Goal: Check status: Check status

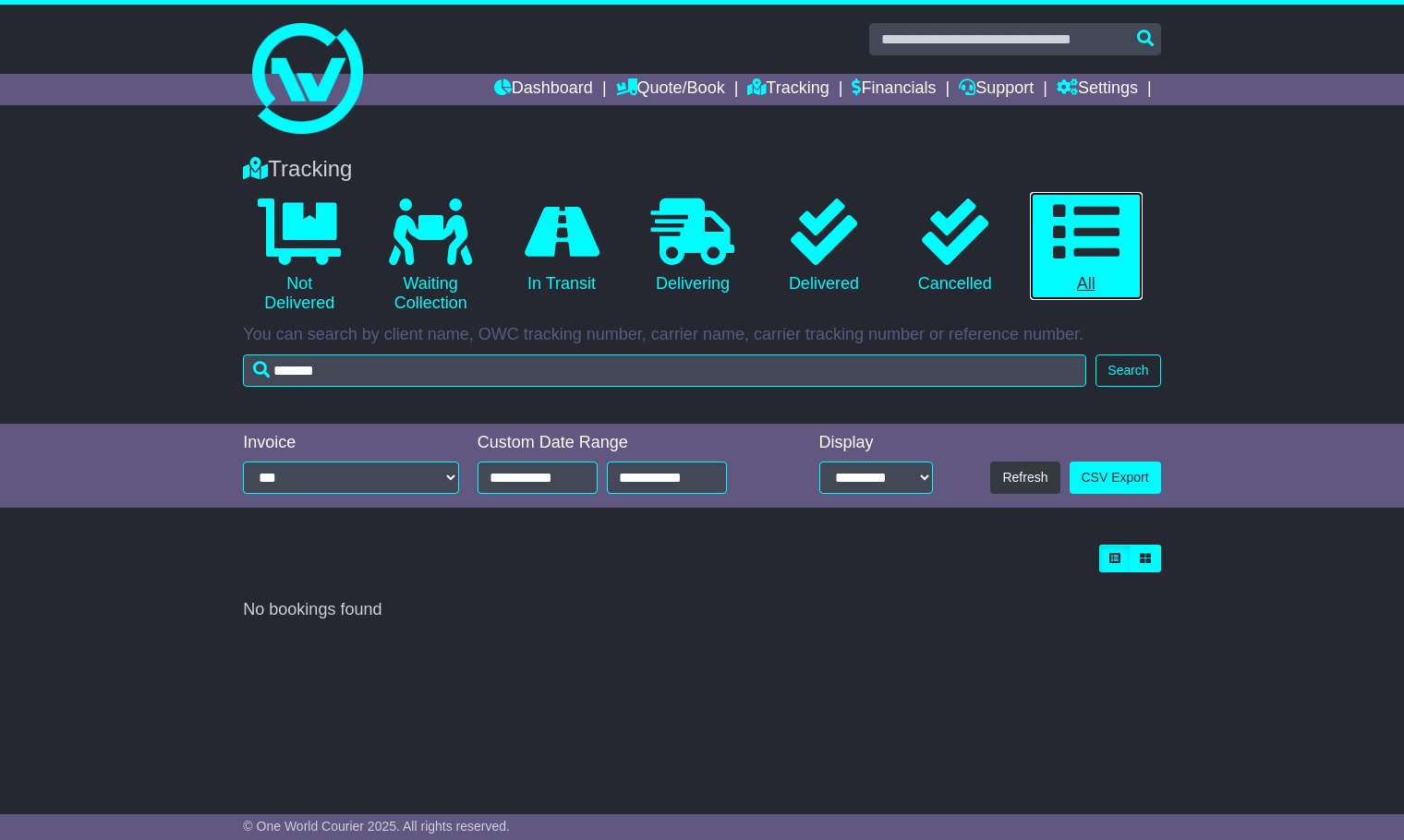
click at [1095, 235] on icon at bounding box center [1086, 231] width 66 height 66
click at [1100, 237] on icon at bounding box center [1086, 231] width 66 height 66
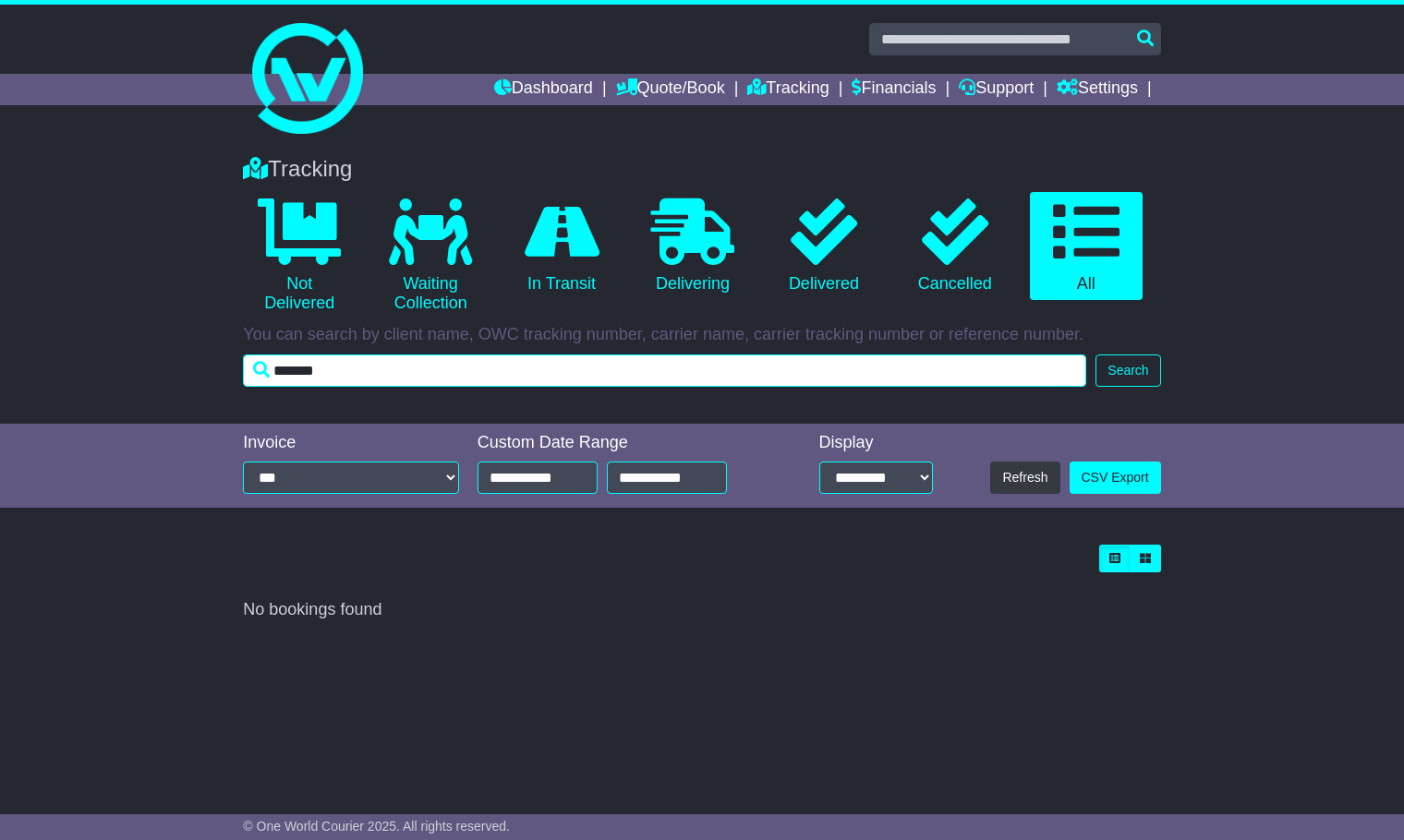
click at [362, 374] on input "*******" at bounding box center [664, 371] width 843 height 33
type input "*"
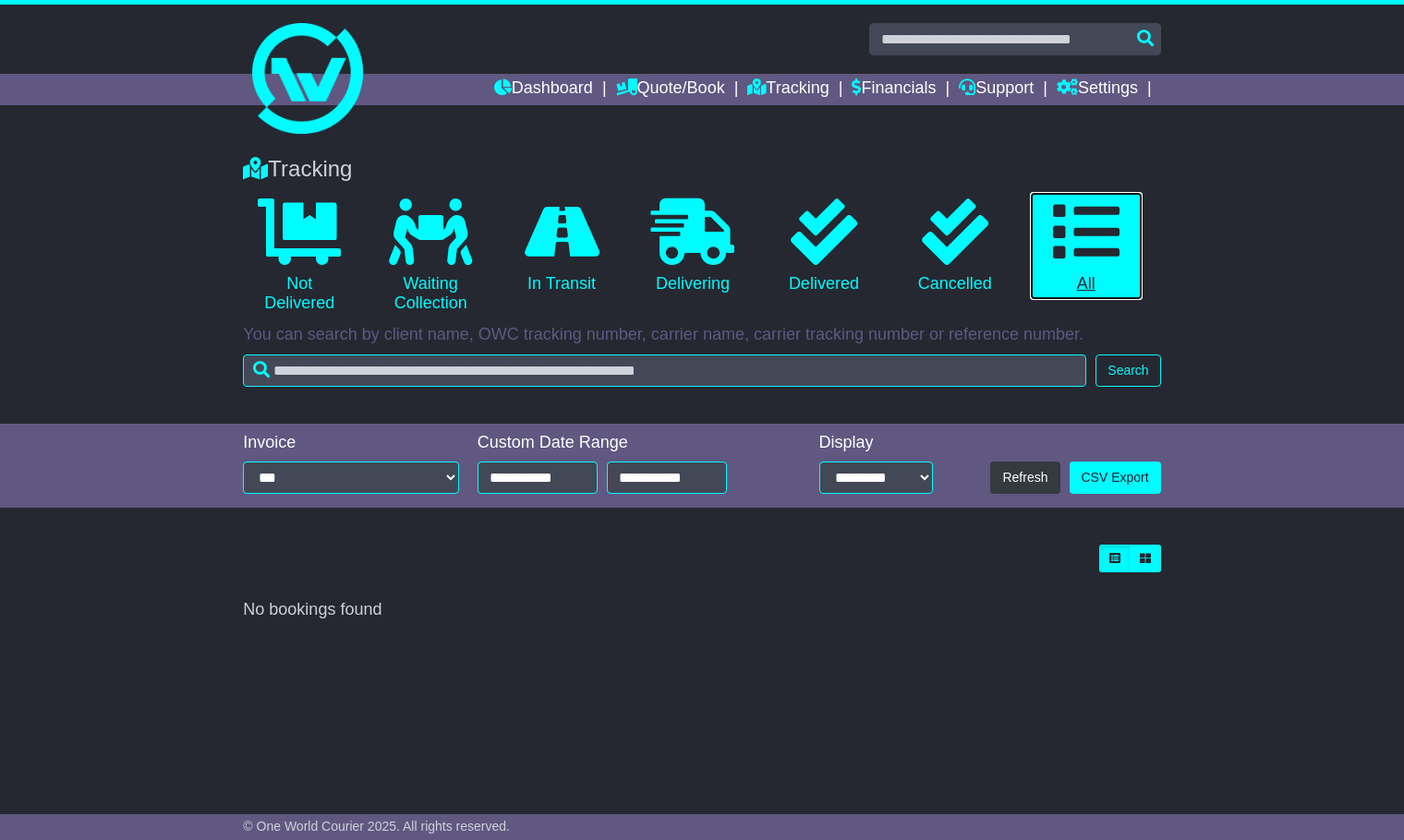
click at [1107, 216] on icon at bounding box center [1086, 231] width 66 height 66
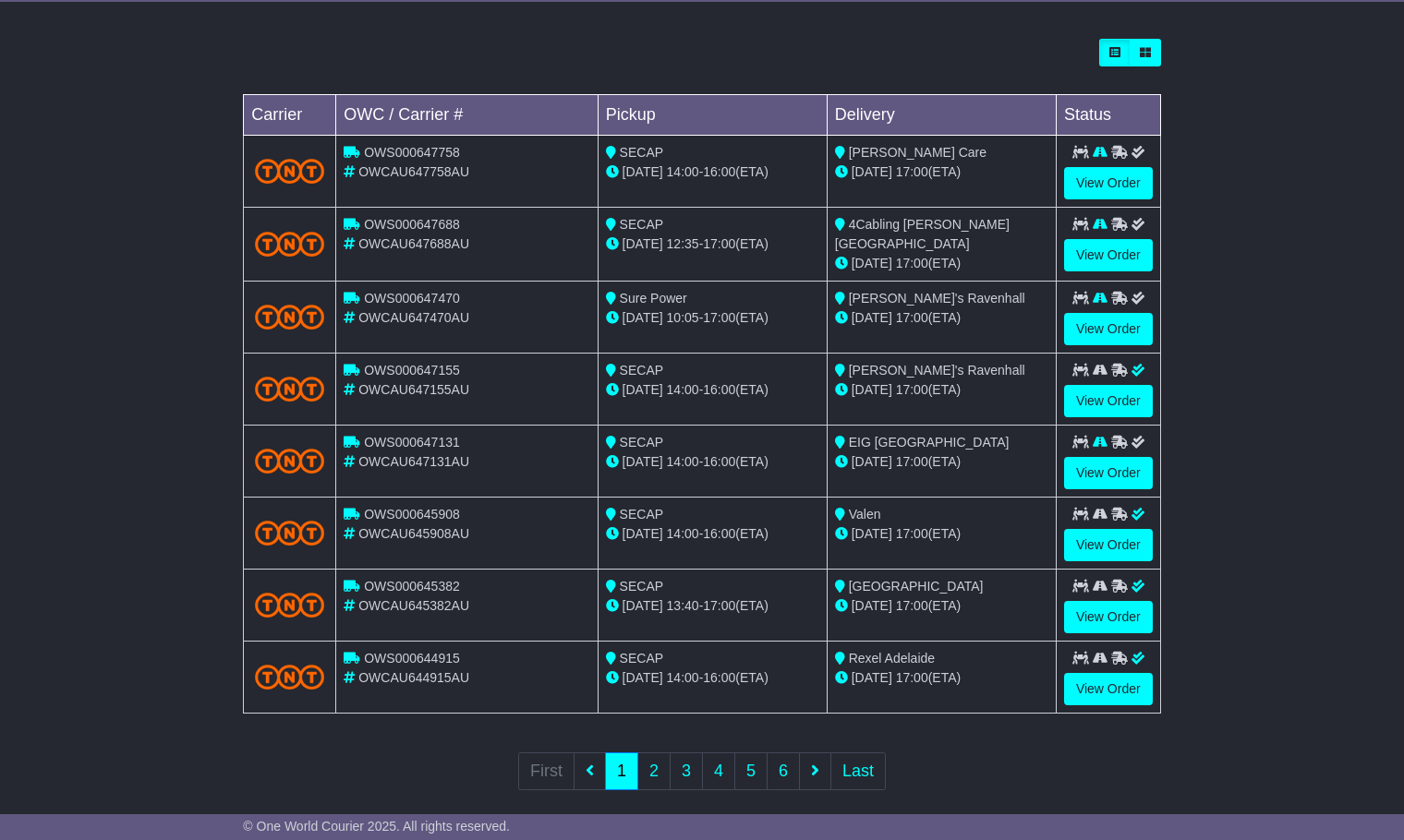
scroll to position [514, 0]
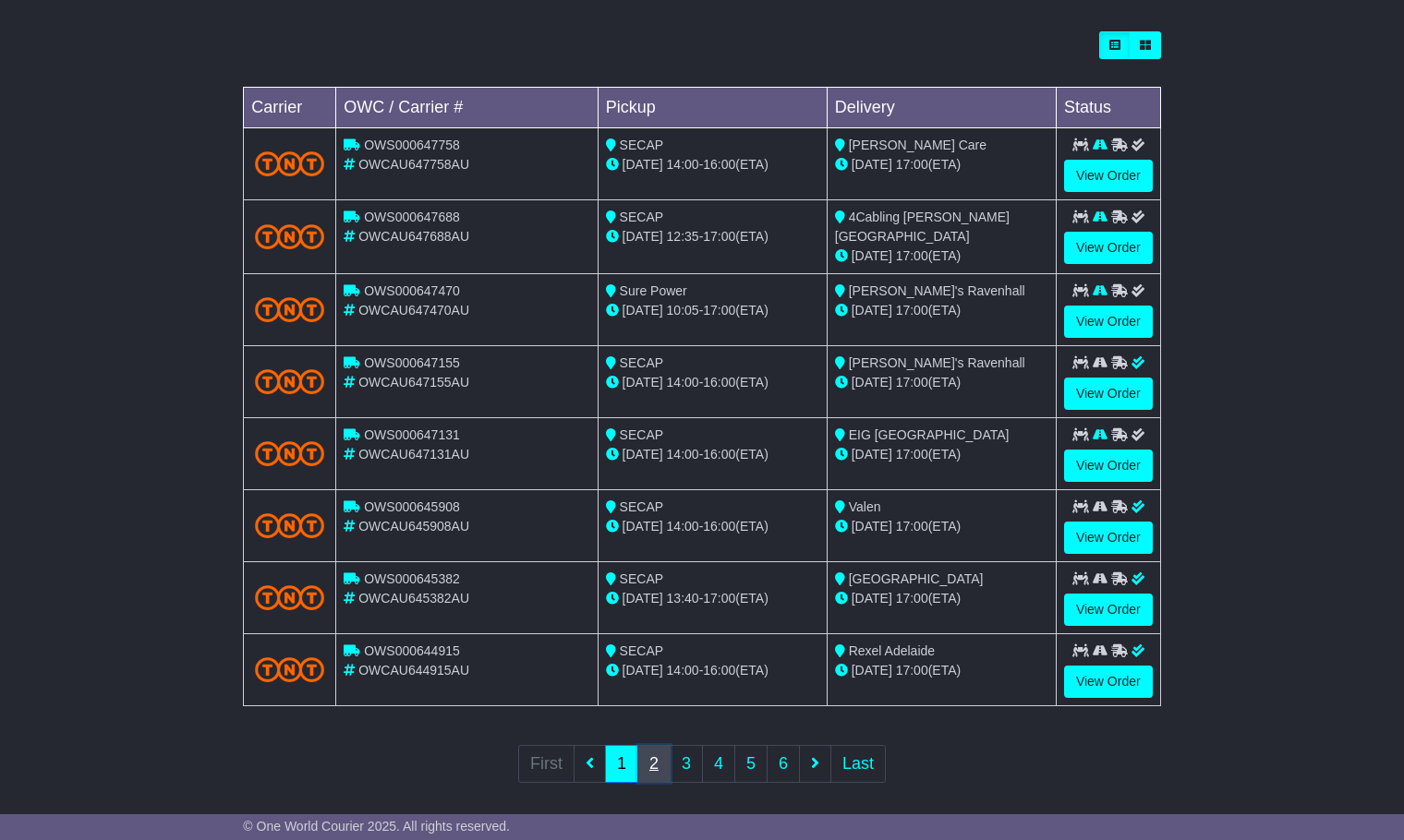
click at [655, 752] on link "2" at bounding box center [654, 763] width 34 height 37
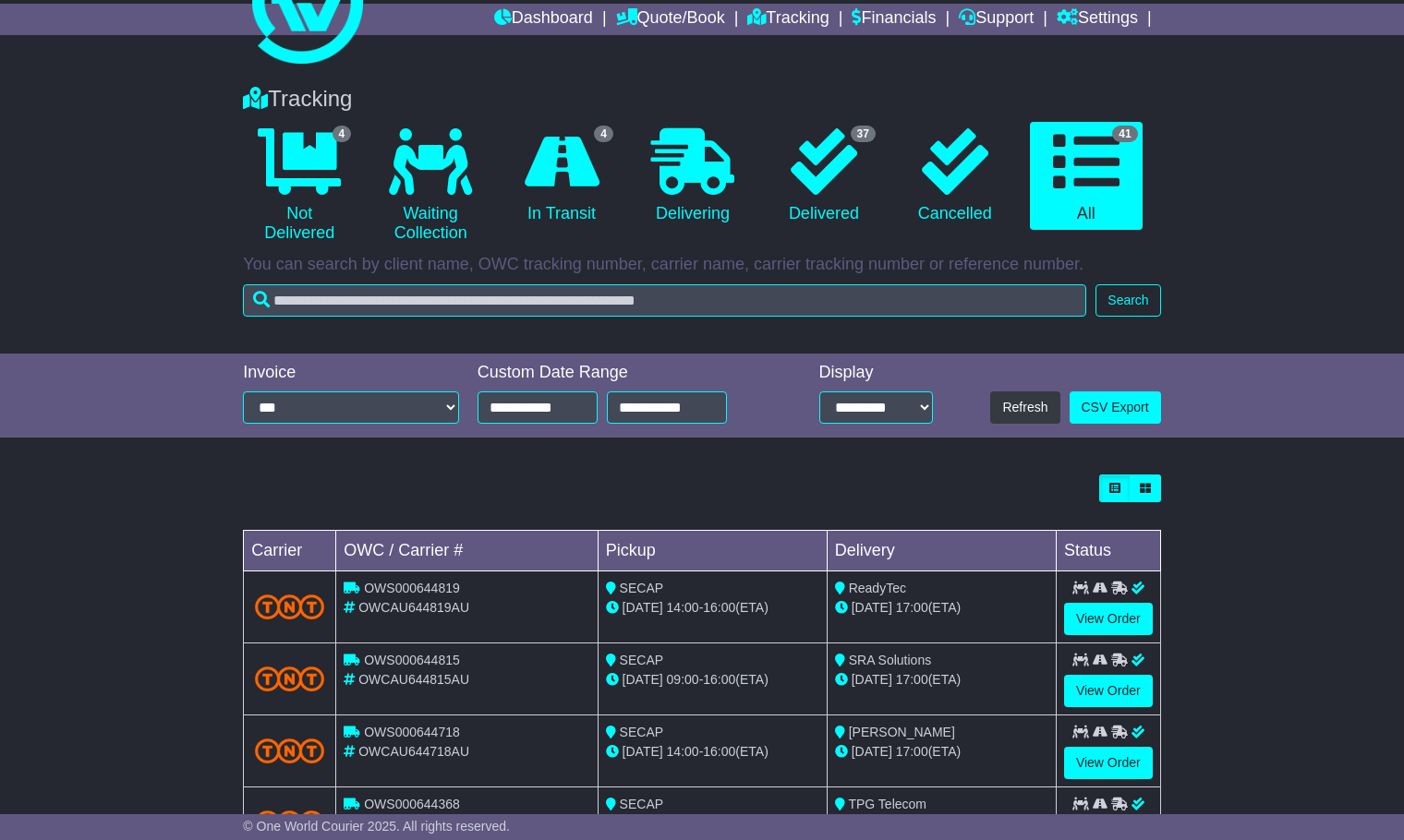
scroll to position [75, 0]
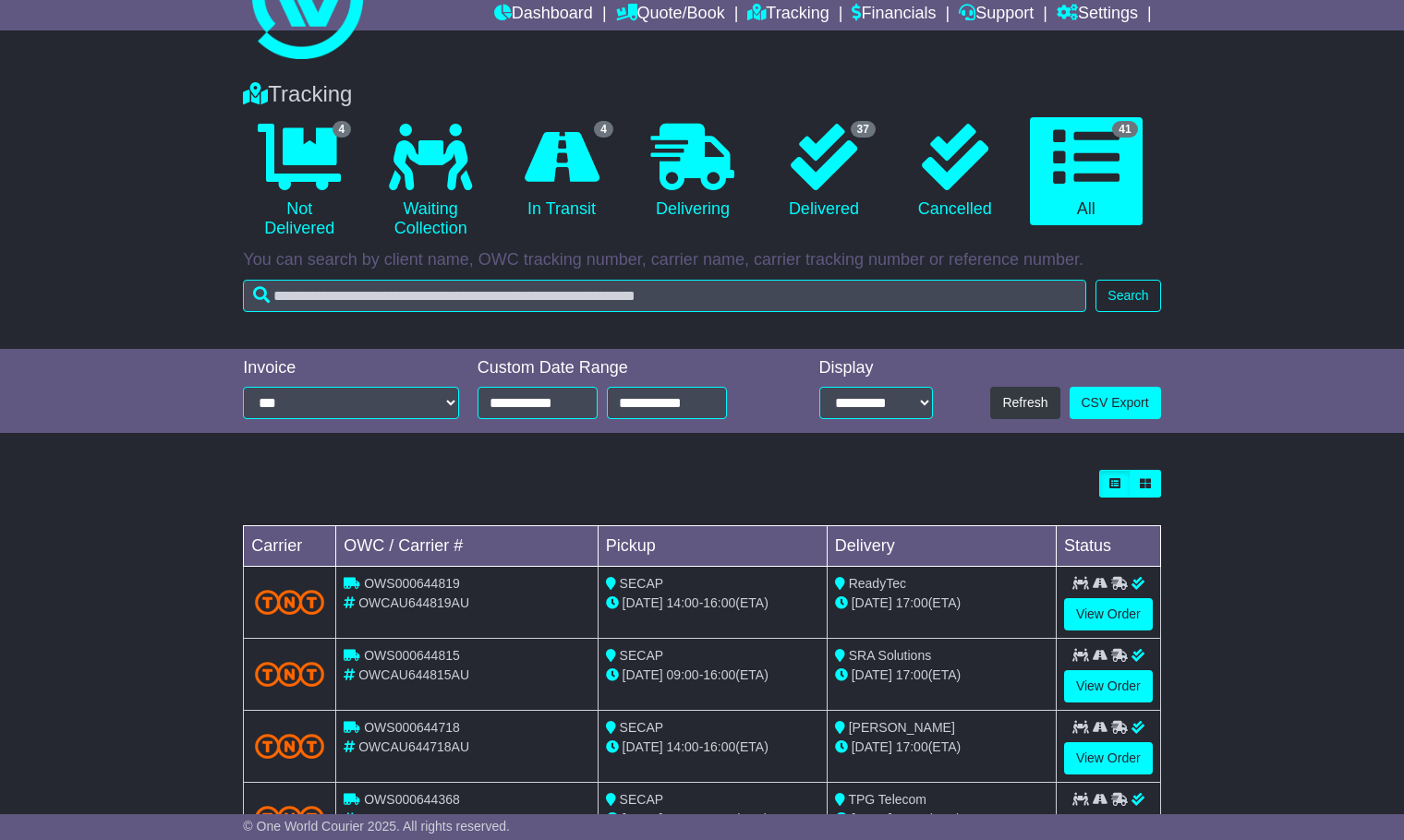
click at [924, 583] on div "ReadyTec" at bounding box center [942, 584] width 213 height 19
click at [894, 601] on div "[DATE] 17:00 (ETA)" at bounding box center [942, 603] width 213 height 19
click at [1112, 595] on td "View Order" at bounding box center [1108, 602] width 105 height 72
click at [1098, 614] on link "View Order" at bounding box center [1109, 615] width 88 height 33
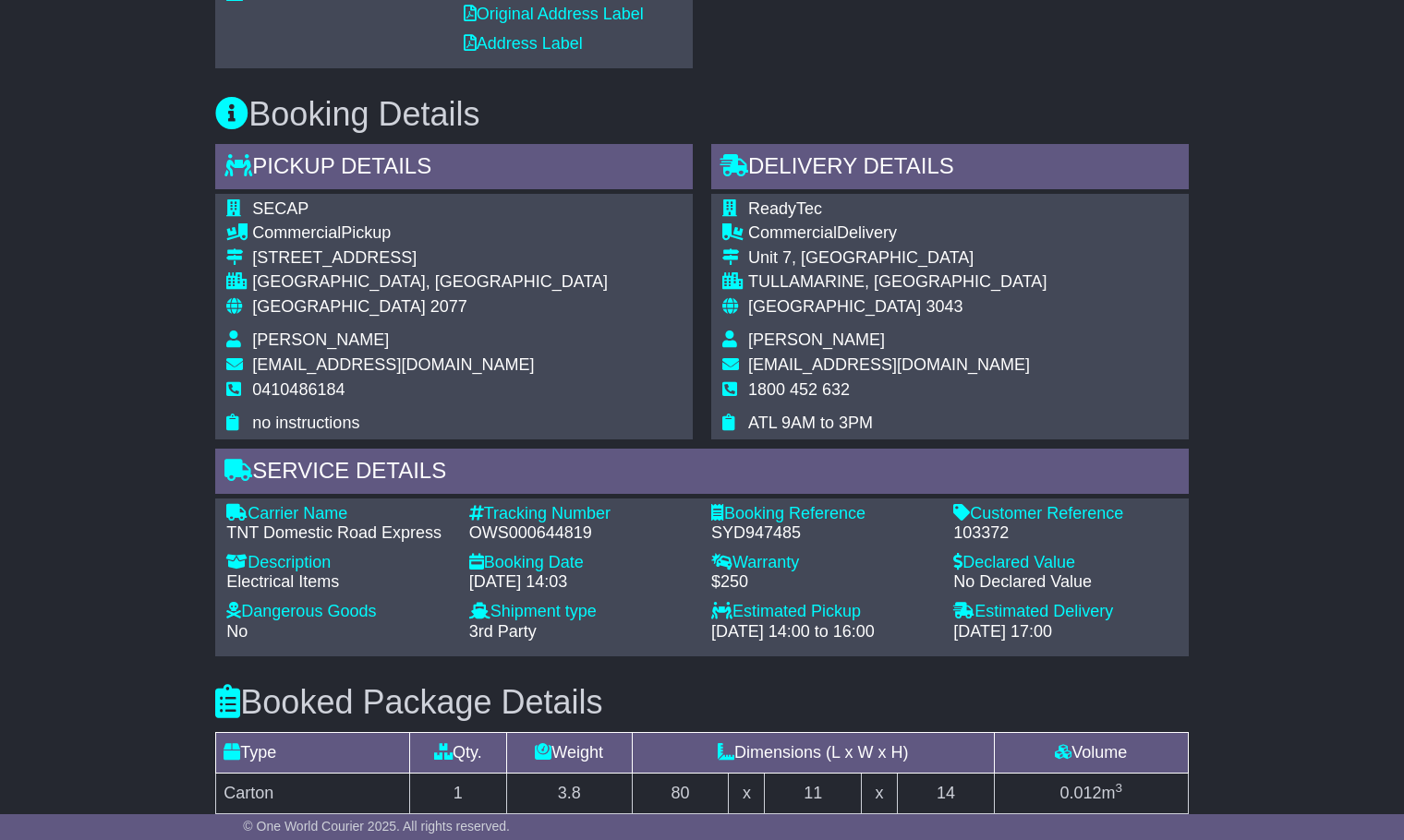
scroll to position [929, 0]
